Goal: Information Seeking & Learning: Understand process/instructions

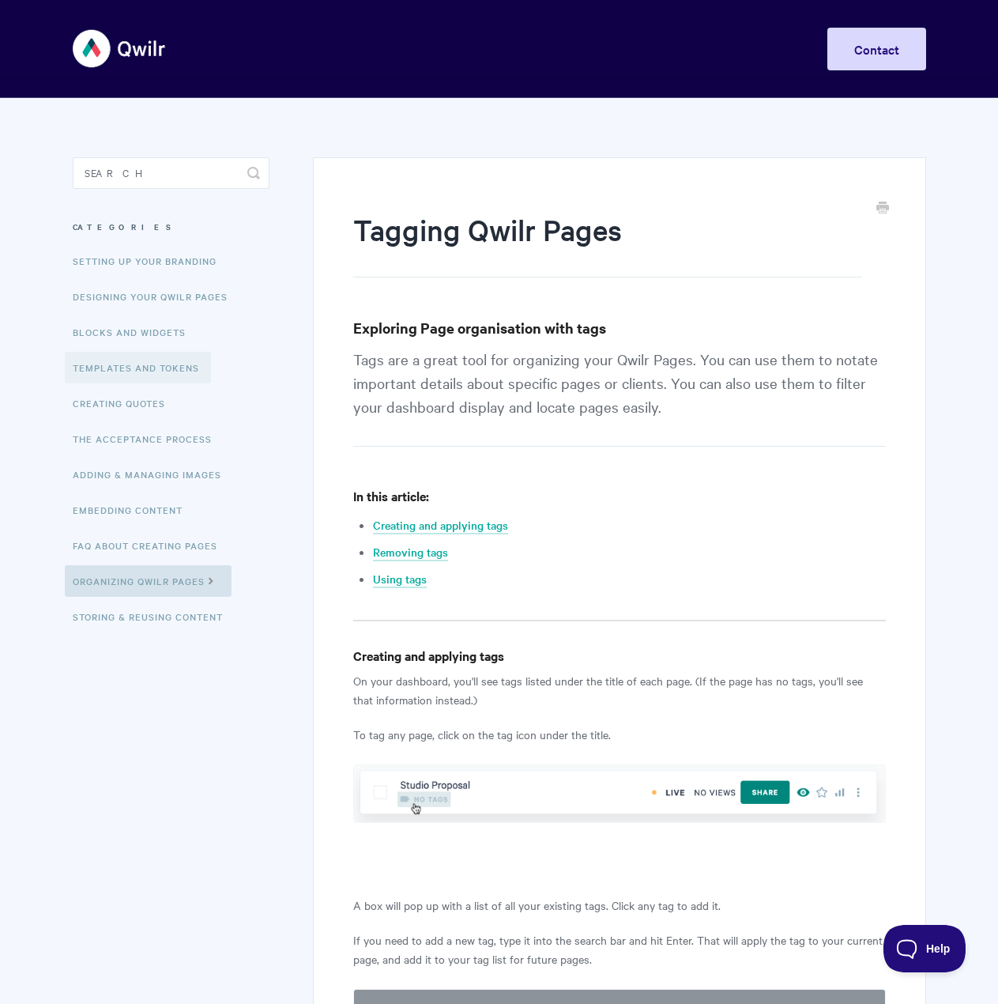
click at [130, 358] on link "Templates and Tokens" at bounding box center [138, 368] width 146 height 32
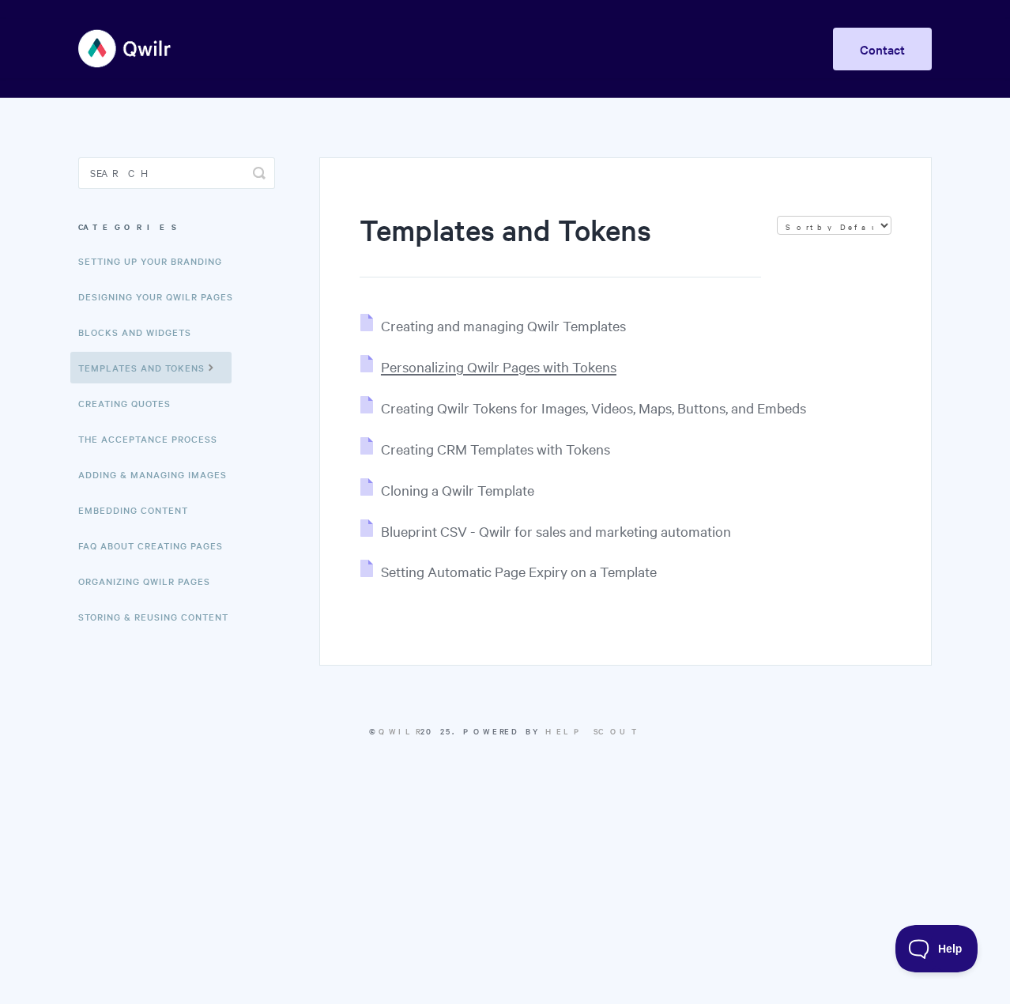
click at [411, 365] on span "Personalizing Qwilr Pages with Tokens" at bounding box center [499, 366] width 236 height 18
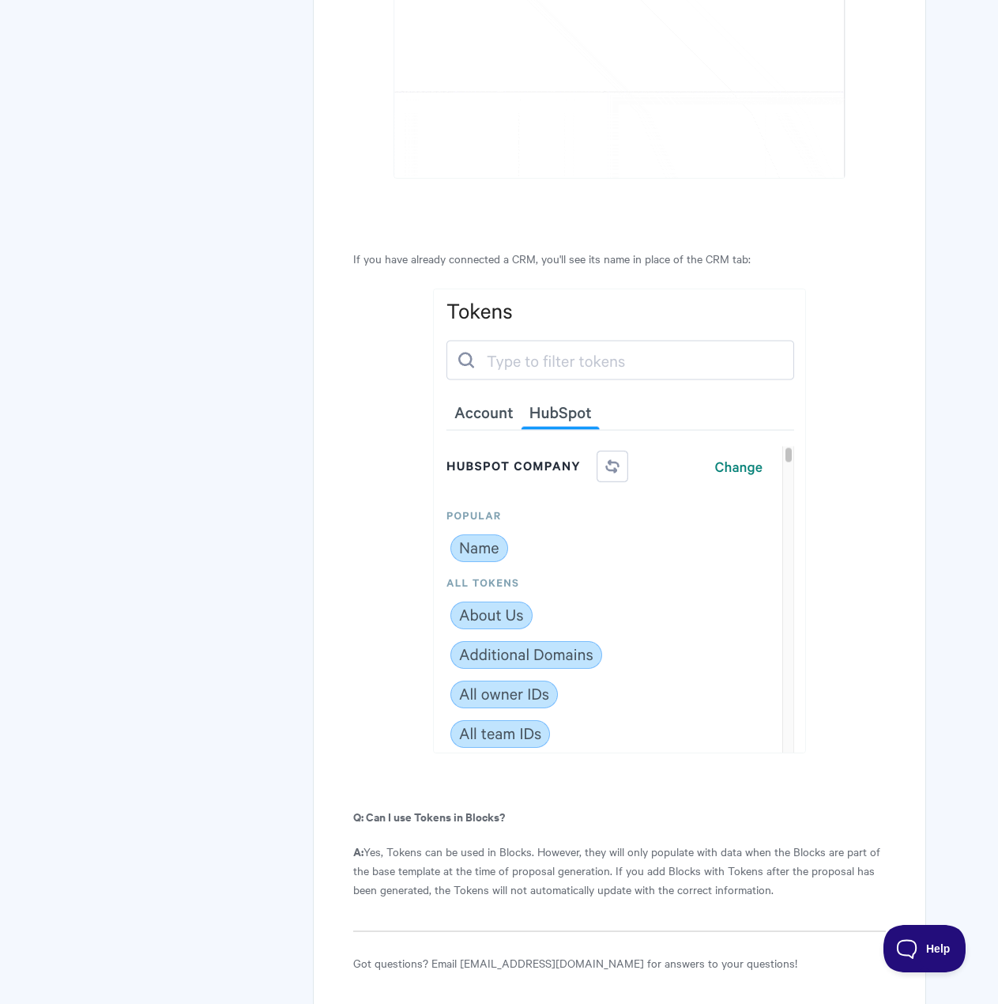
scroll to position [8549, 0]
